Goal: Task Accomplishment & Management: Manage account settings

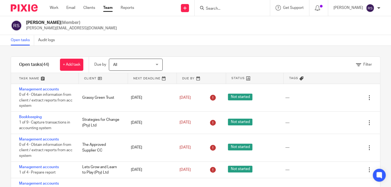
scroll to position [154, 0]
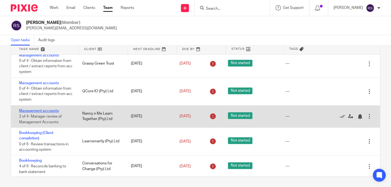
click at [50, 113] on link "Management accounts" at bounding box center [39, 111] width 40 height 4
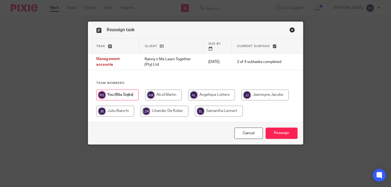
click at [188, 108] on input "radio" at bounding box center [164, 111] width 48 height 11
radio input "true"
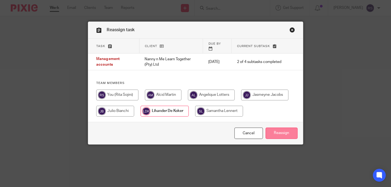
click at [283, 133] on input "Reassign" at bounding box center [281, 133] width 32 height 12
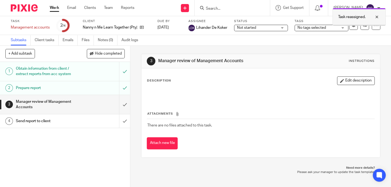
click at [375, 17] on div at bounding box center [372, 17] width 15 height 6
click at [109, 7] on link "Team" at bounding box center [108, 7] width 9 height 5
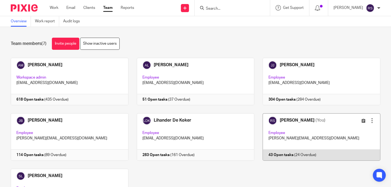
click at [289, 132] on link at bounding box center [317, 136] width 126 height 47
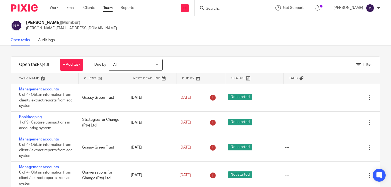
click at [232, 7] on input "Search" at bounding box center [229, 8] width 48 height 5
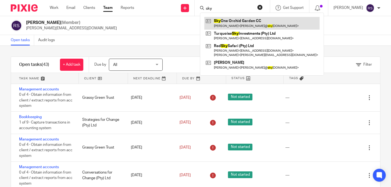
type input "sky"
click at [241, 18] on link at bounding box center [261, 23] width 115 height 12
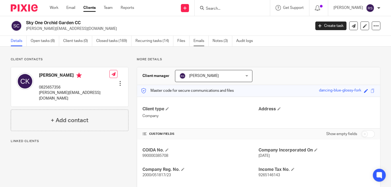
click at [200, 41] on link "Emails" at bounding box center [200, 41] width 15 height 10
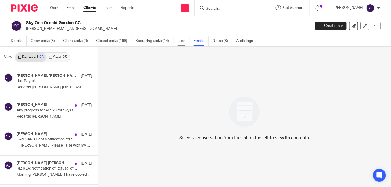
click at [177, 41] on link "Files" at bounding box center [183, 41] width 12 height 10
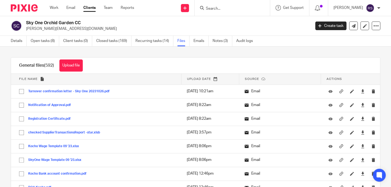
click at [152, 29] on p "carol@skyoneorchids.co.za" at bounding box center [166, 28] width 281 height 5
click at [254, 30] on p "carol@skyoneorchids.co.za" at bounding box center [166, 28] width 281 height 5
click at [111, 7] on link "Team" at bounding box center [108, 7] width 9 height 5
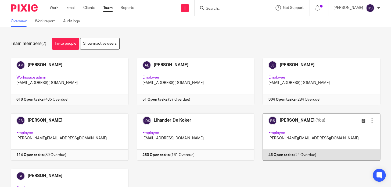
click at [299, 134] on link at bounding box center [317, 136] width 126 height 47
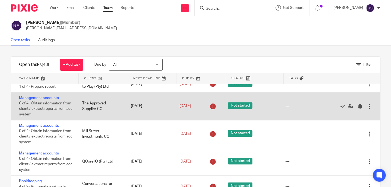
scroll to position [122, 0]
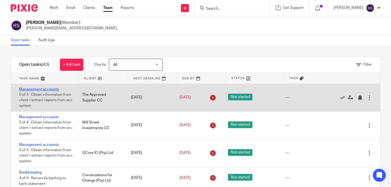
click at [47, 91] on link "Management accounts" at bounding box center [39, 89] width 40 height 4
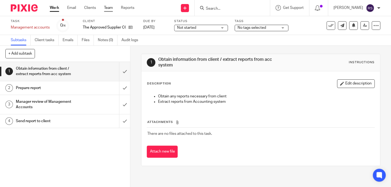
click at [110, 7] on link "Team" at bounding box center [108, 7] width 9 height 5
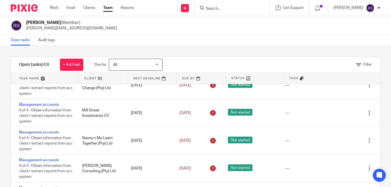
scroll to position [513, 0]
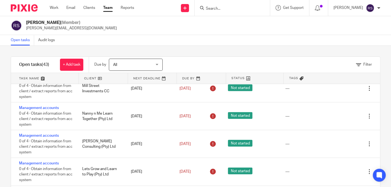
click at [52, 78] on link at bounding box center [44, 78] width 67 height 11
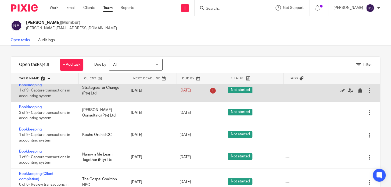
scroll to position [73, 0]
